Goal: Task Accomplishment & Management: Use online tool/utility

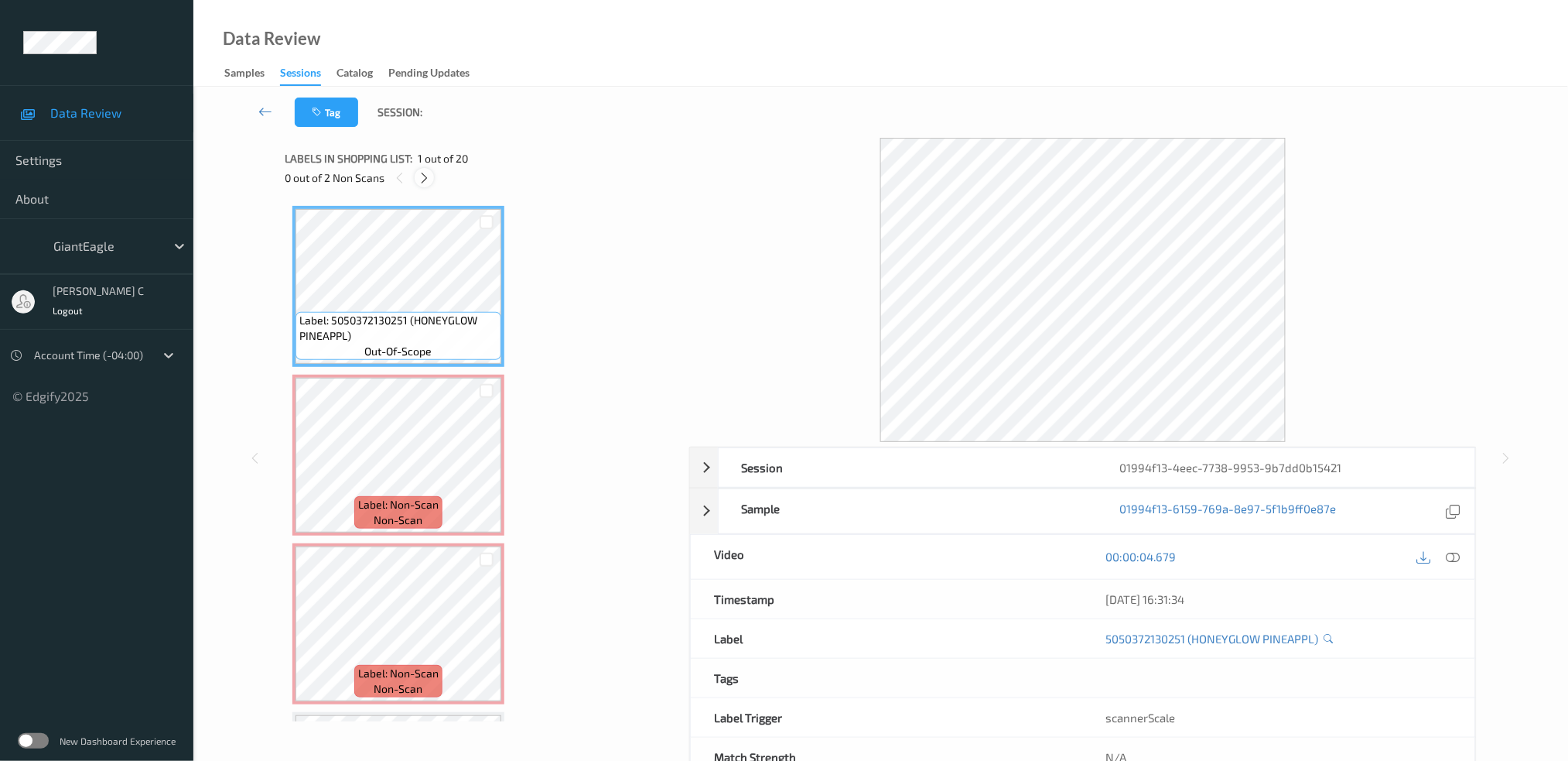
click at [423, 175] on icon at bounding box center [425, 178] width 13 height 14
click at [1449, 564] on div at bounding box center [1453, 556] width 21 height 21
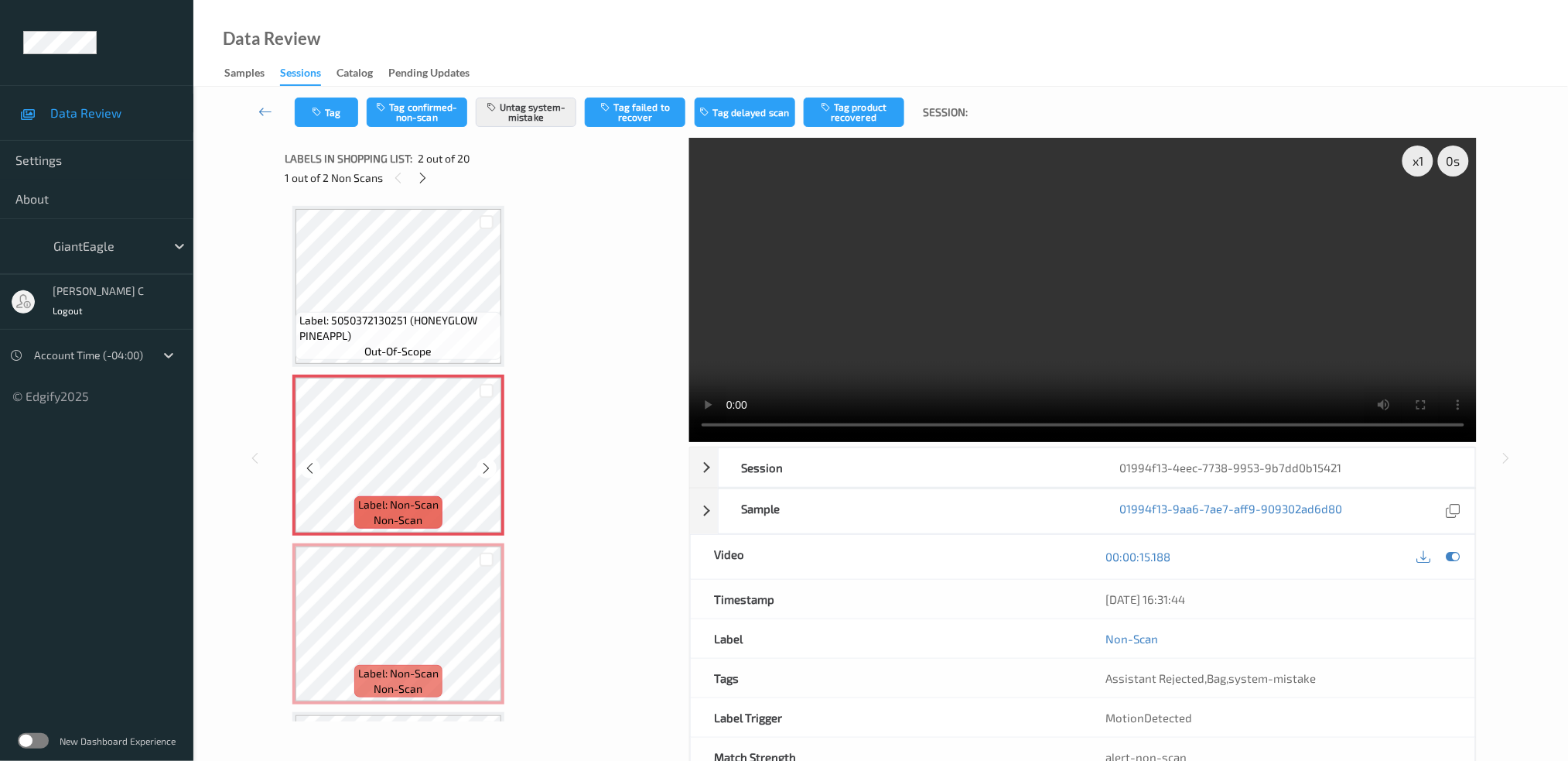
click at [482, 470] on icon at bounding box center [487, 468] width 13 height 14
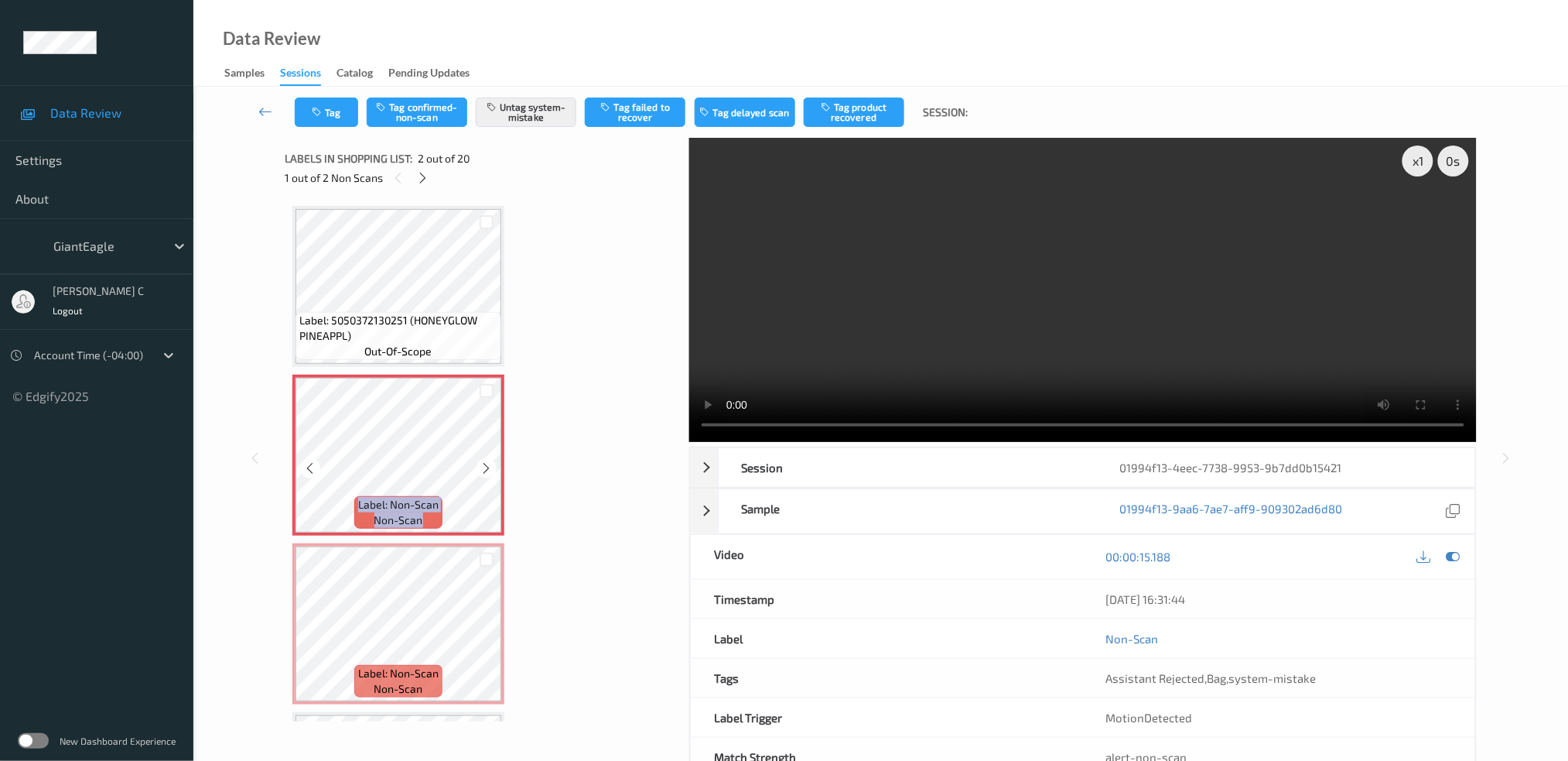
click at [482, 470] on icon at bounding box center [487, 468] width 13 height 14
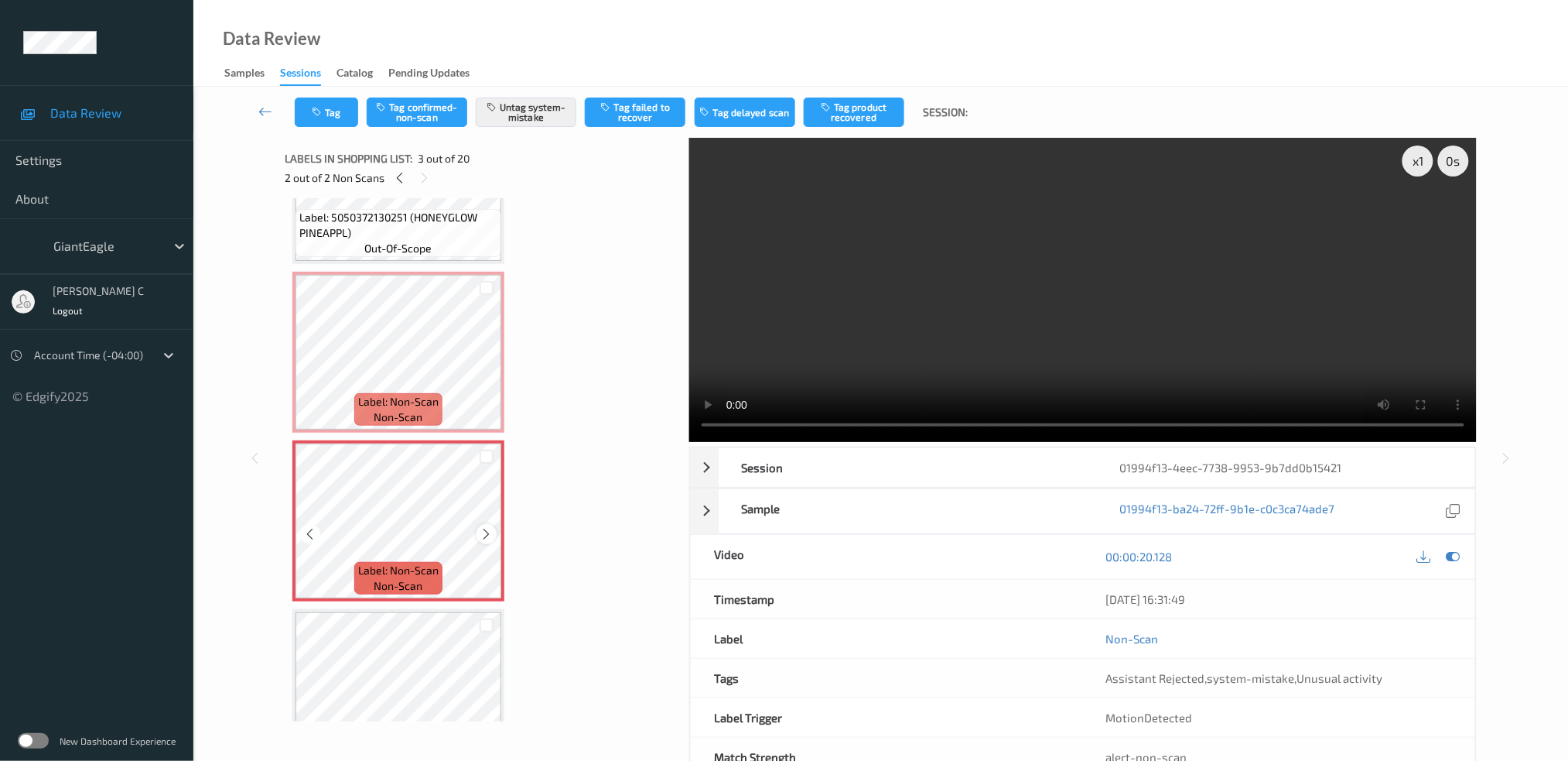
click at [490, 527] on icon at bounding box center [487, 534] width 13 height 14
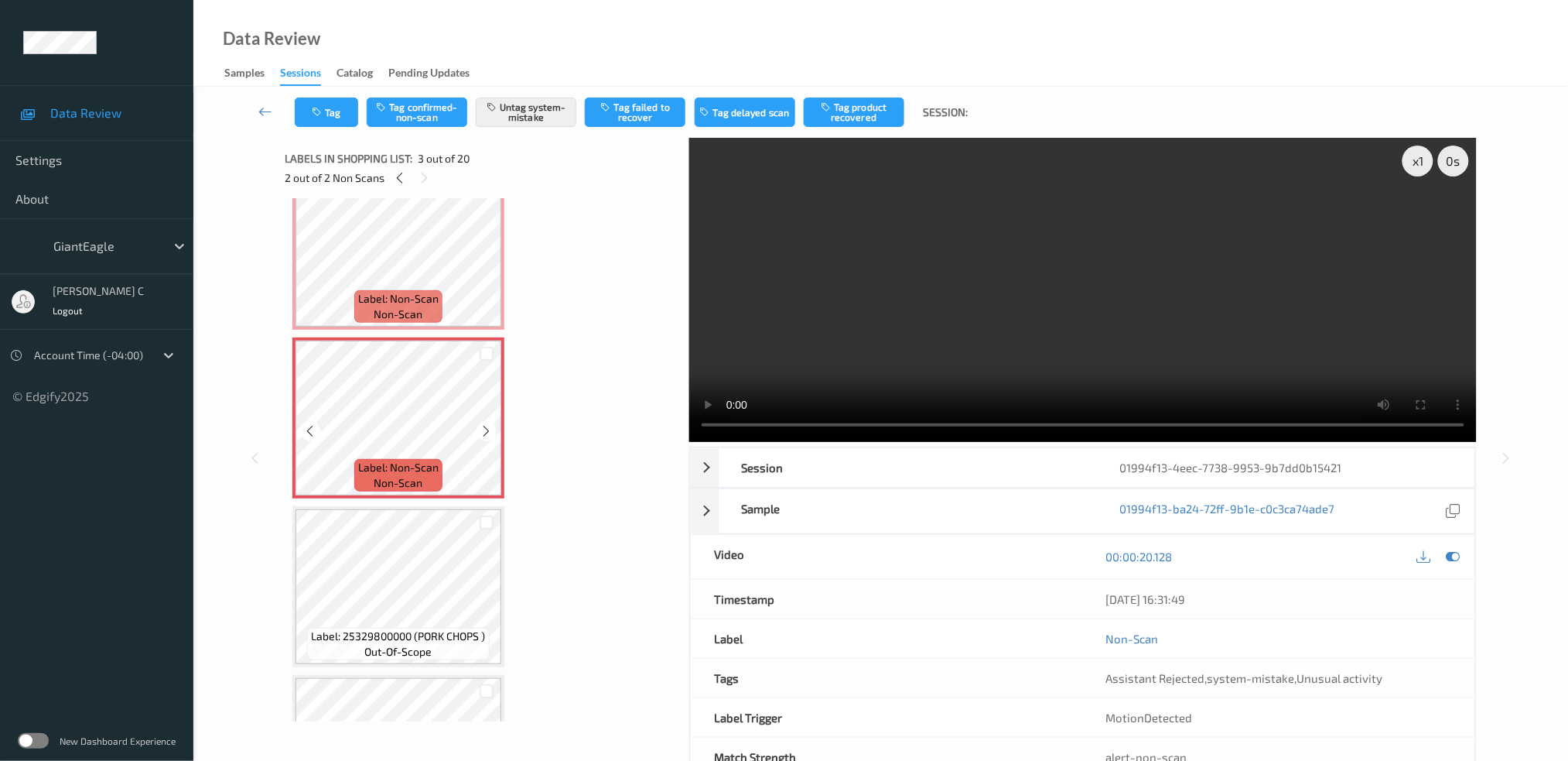
scroll to position [310, 0]
